Goal: Task Accomplishment & Management: Use online tool/utility

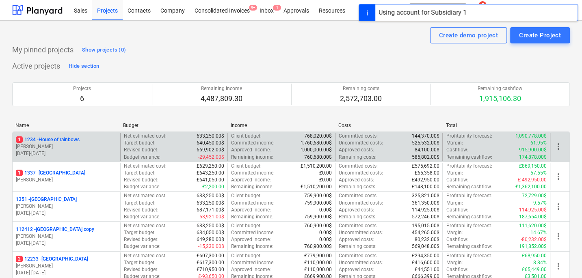
click at [82, 148] on p "[PERSON_NAME]" at bounding box center [66, 146] width 101 height 7
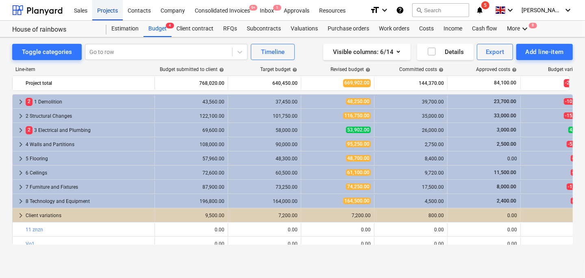
click at [101, 12] on div "Projects" at bounding box center [107, 10] width 30 height 21
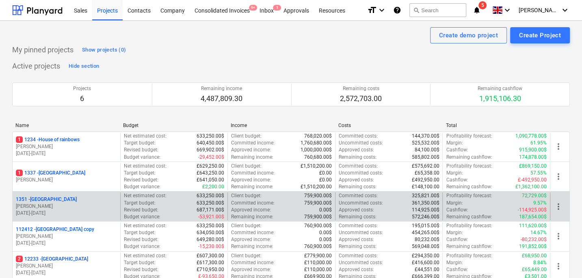
click at [82, 201] on div "[STREET_ADDRESS]" at bounding box center [66, 199] width 101 height 7
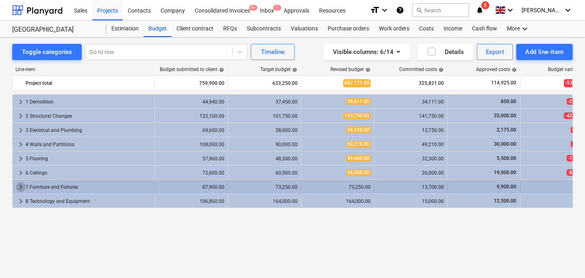
click at [22, 186] on span "keyboard_arrow_right" at bounding box center [21, 188] width 10 height 10
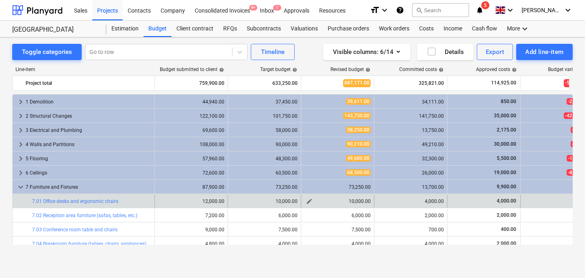
click at [309, 199] on span "edit" at bounding box center [309, 201] width 7 height 7
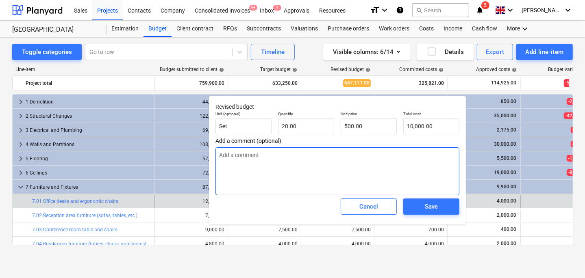
click at [323, 161] on textarea at bounding box center [337, 172] width 244 height 48
type textarea "x"
type textarea "P"
type textarea "x"
type textarea "Pr"
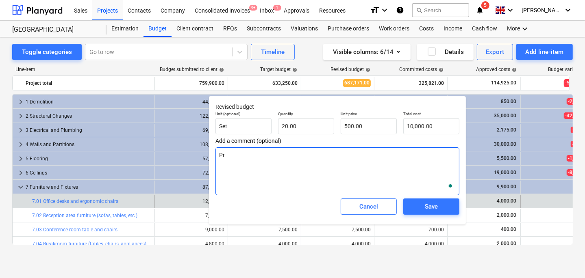
type textarea "x"
type textarea "Pri"
type textarea "x"
type textarea "Price"
type textarea "x"
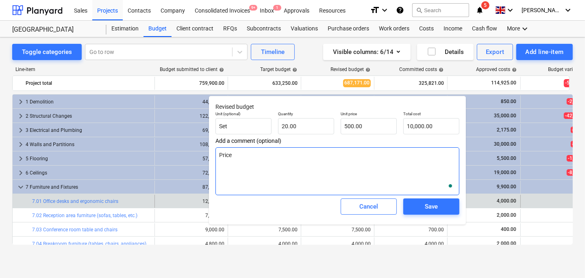
type textarea "Price"
type textarea "x"
type textarea "Price i"
type textarea "x"
type textarea "Price in"
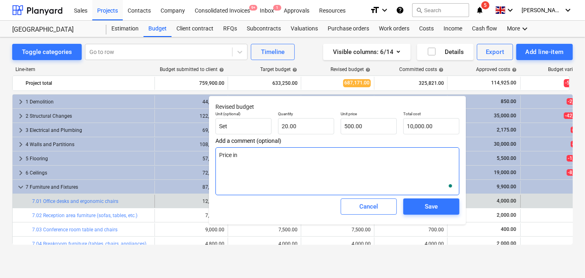
type textarea "x"
type textarea "Price inc"
type textarea "x"
type textarea "Price incr"
type textarea "x"
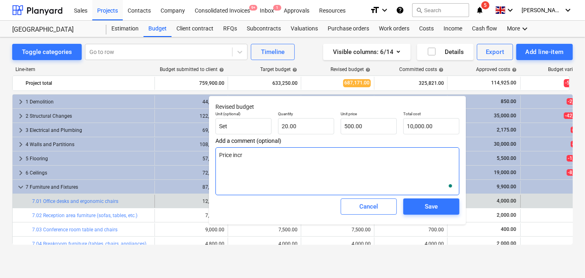
type textarea "Price incre"
type textarea "x"
type textarea "Price increa"
type textarea "x"
type textarea "Price increas"
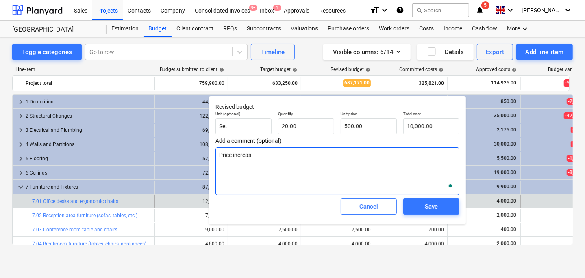
type textarea "x"
type textarea "Price increase"
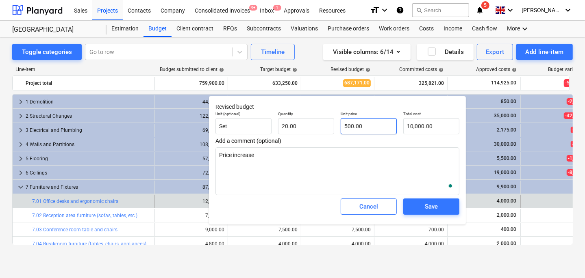
type input "500"
click at [359, 125] on input "500" at bounding box center [369, 126] width 56 height 16
type textarea "x"
type input "6"
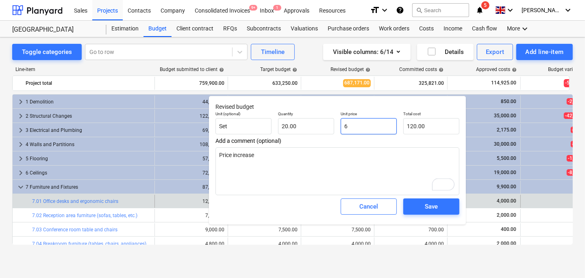
type input "120.00"
type textarea "x"
type input "60"
type input "1,200.00"
type textarea "x"
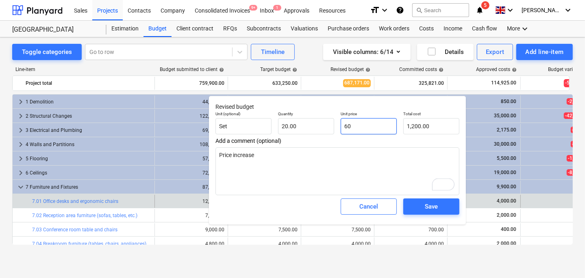
type input "600"
type input "12,000.00"
click at [351, 206] on span "Cancel" at bounding box center [369, 207] width 36 height 11
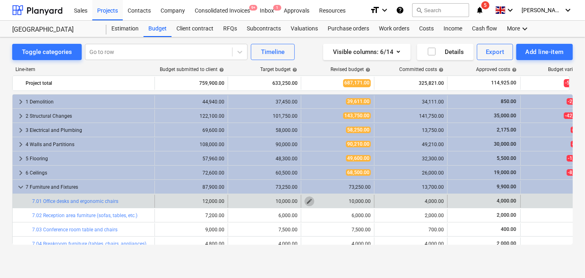
click at [313, 199] on button "edit" at bounding box center [309, 202] width 10 height 10
type textarea "x"
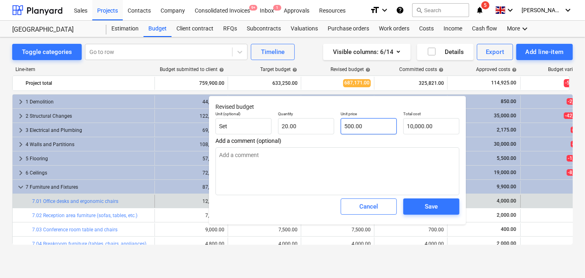
type input "500"
click at [362, 129] on input "500" at bounding box center [369, 126] width 56 height 16
type textarea "x"
type input "50"
type input "1,000.00"
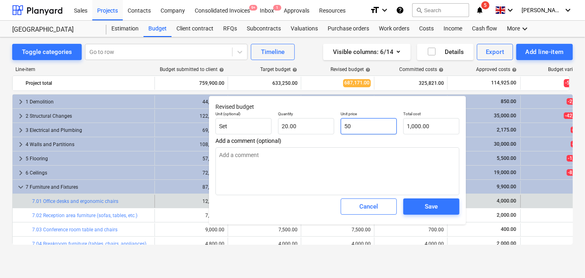
type textarea "x"
type input "5"
type input "100.00"
type textarea "x"
type input "0.00"
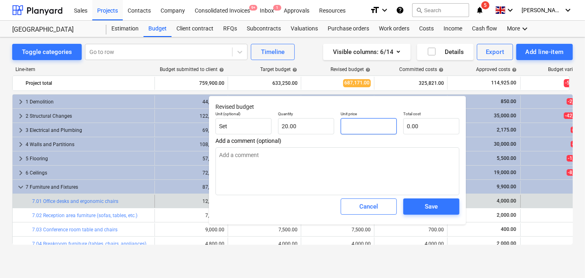
type textarea "x"
type input "6"
type input "120.00"
type input "60"
type textarea "x"
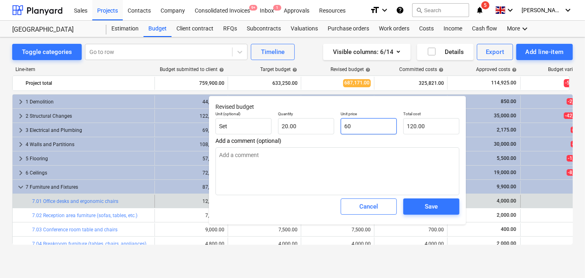
type input "1,200.00"
type textarea "x"
type input "600"
type input "12,000.00"
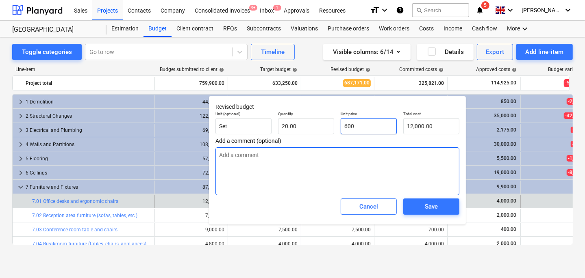
type input "600"
click at [361, 150] on textarea at bounding box center [337, 172] width 244 height 48
type textarea "x"
type input "600.00"
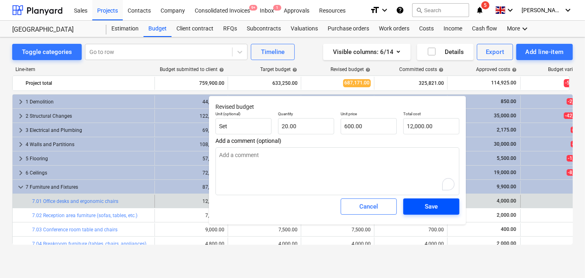
click at [420, 202] on span "Save" at bounding box center [431, 207] width 37 height 11
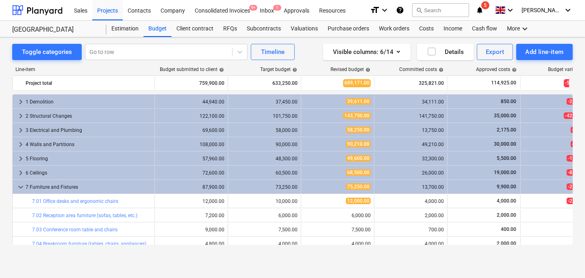
type textarea "x"
type input "20.00"
type input "600.00"
type input "12,000.00"
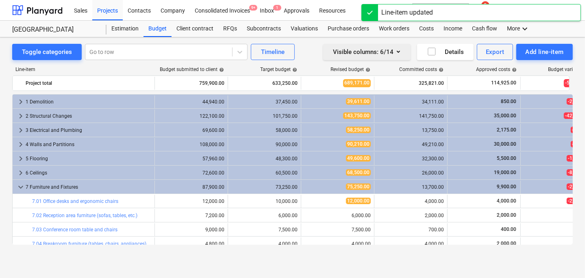
click at [405, 48] on button "Visible columns : 6/14" at bounding box center [366, 52] width 87 height 16
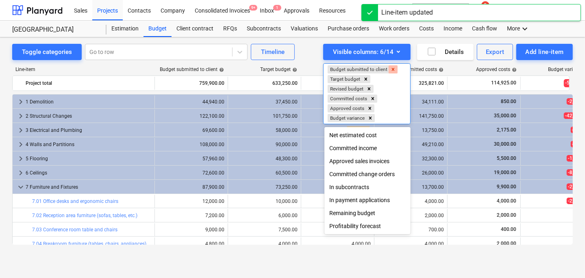
click at [393, 69] on icon "Remove Budget submitted to client" at bounding box center [393, 70] width 6 height 6
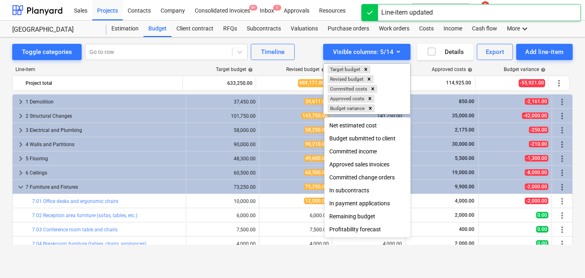
click at [433, 196] on div at bounding box center [292, 139] width 585 height 278
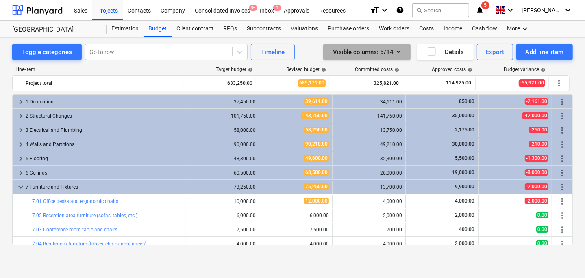
click at [389, 50] on div "Visible columns : 5/14" at bounding box center [367, 52] width 68 height 11
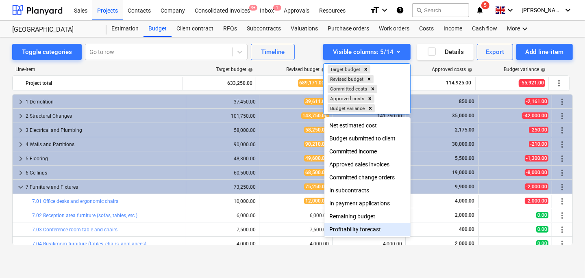
click at [366, 236] on div "Profitability forecast" at bounding box center [367, 229] width 86 height 13
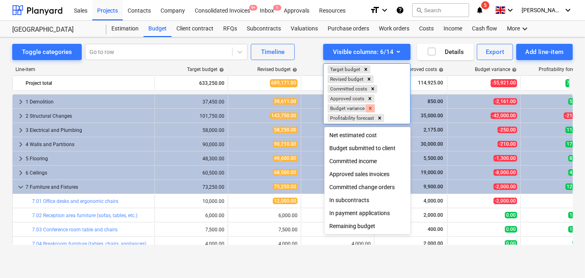
click at [372, 110] on icon "Remove Budget variance" at bounding box center [370, 109] width 6 height 6
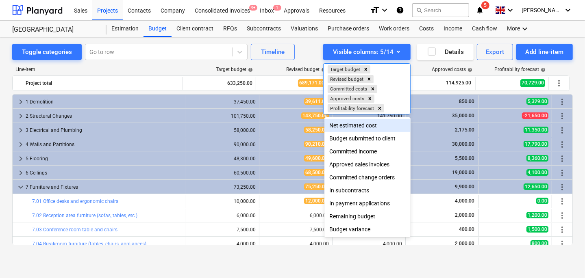
click at [511, 198] on div at bounding box center [292, 139] width 585 height 278
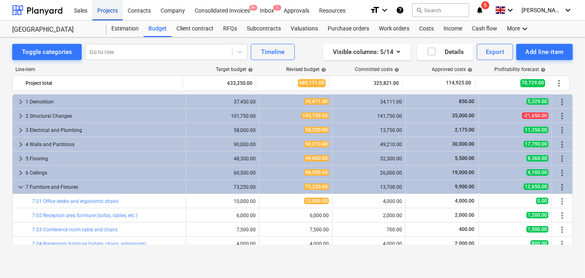
click at [105, 13] on div "Projects" at bounding box center [107, 10] width 30 height 21
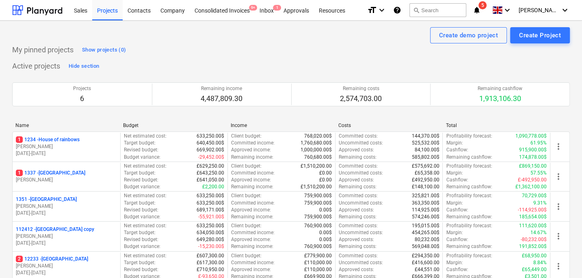
click at [66, 14] on div "Sales Projects Contacts Company Consolidated Invoices 9+ Inbox 1 Approvals Reso…" at bounding box center [291, 10] width 582 height 21
click at [79, 13] on div "Sales" at bounding box center [80, 10] width 23 height 21
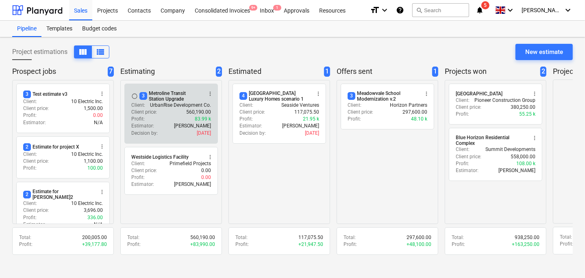
click at [161, 111] on div "Client price : 560,190.00" at bounding box center [171, 112] width 80 height 7
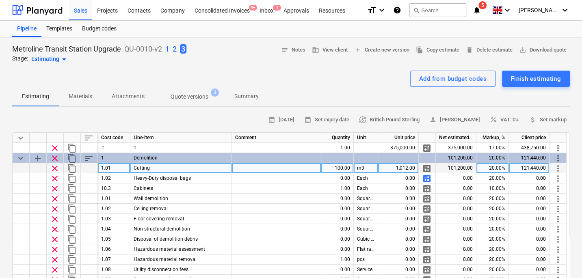
click at [560, 168] on span "more_vert" at bounding box center [559, 169] width 10 height 10
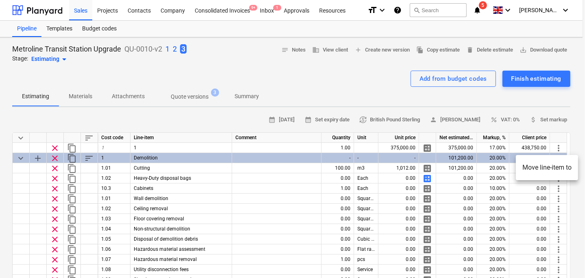
click at [516, 102] on div at bounding box center [292, 139] width 585 height 278
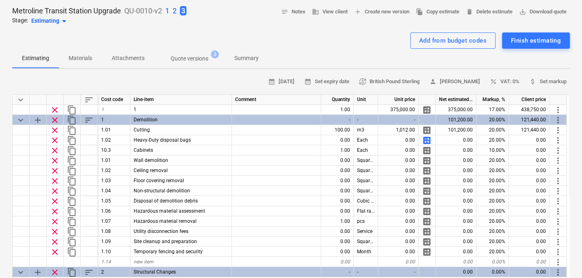
scroll to position [39, 0]
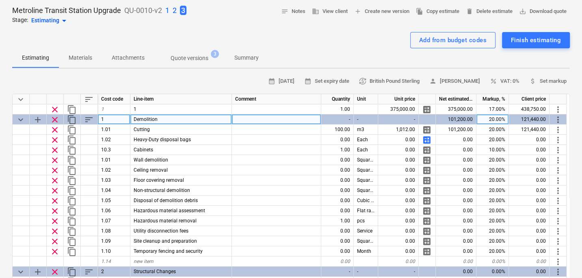
click at [22, 118] on span "keyboard_arrow_down" at bounding box center [21, 120] width 10 height 10
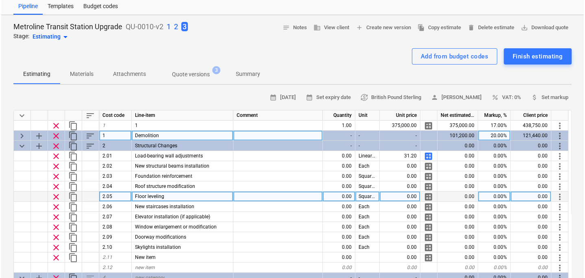
scroll to position [19, 0]
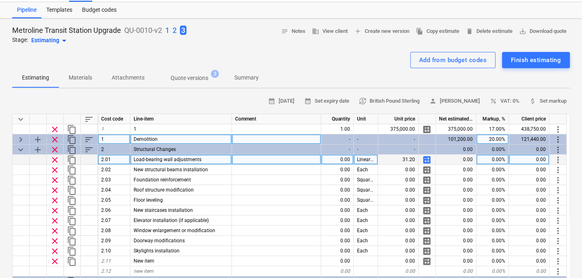
click at [430, 158] on span "calculate" at bounding box center [427, 160] width 10 height 10
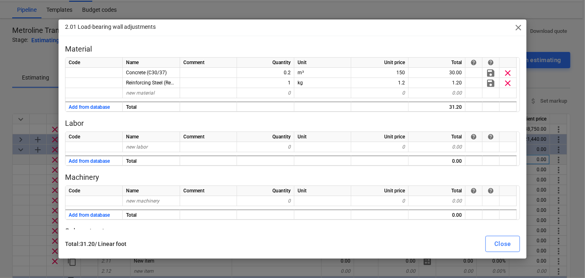
click at [517, 34] on div "2.01 Load-bearing wall adjustments close" at bounding box center [293, 28] width 468 height 16
click at [517, 27] on span "close" at bounding box center [518, 28] width 10 height 10
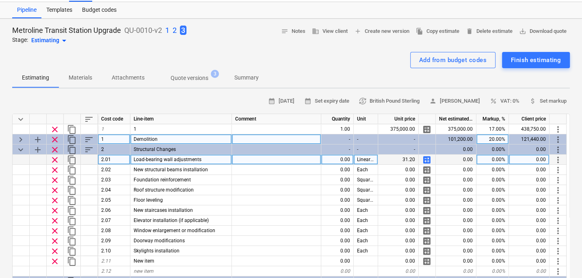
click at [558, 159] on span "more_vert" at bounding box center [559, 160] width 10 height 10
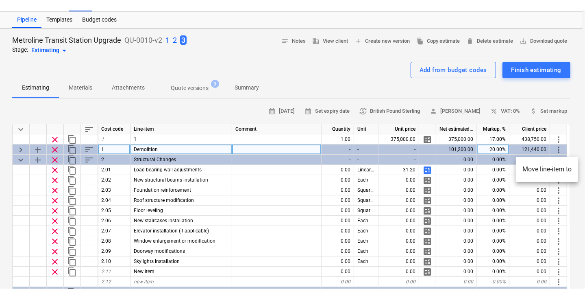
scroll to position [19, 0]
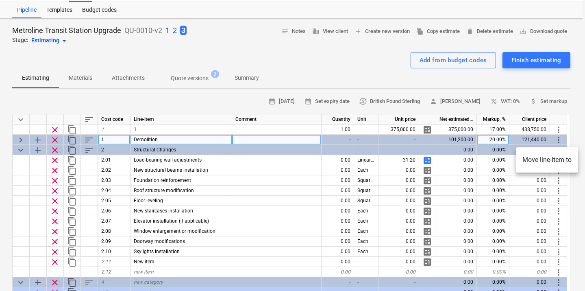
type textarea "x"
